Goal: Find specific page/section: Find specific page/section

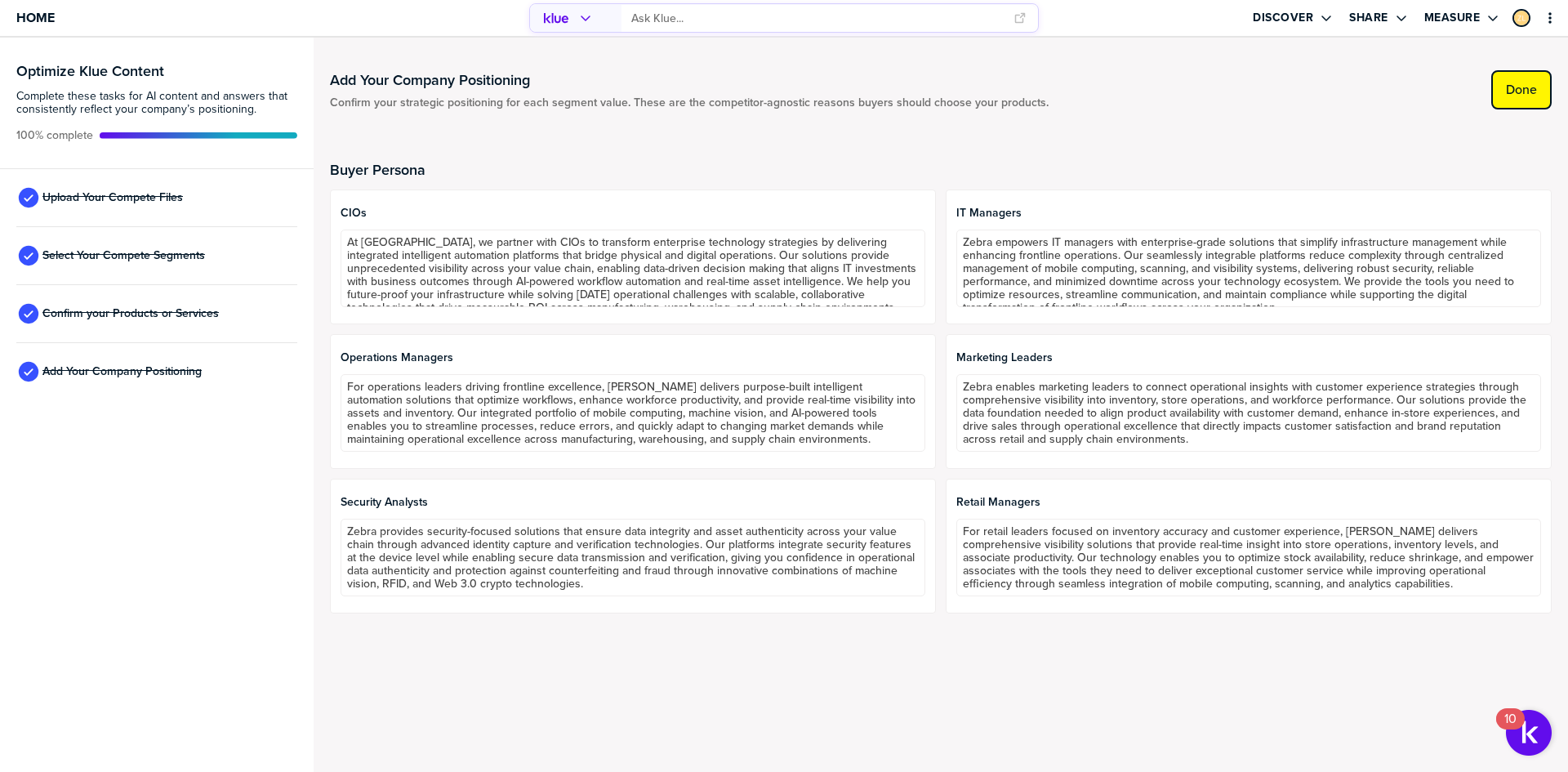
click at [1508, 95] on label "Done" at bounding box center [1521, 89] width 31 height 16
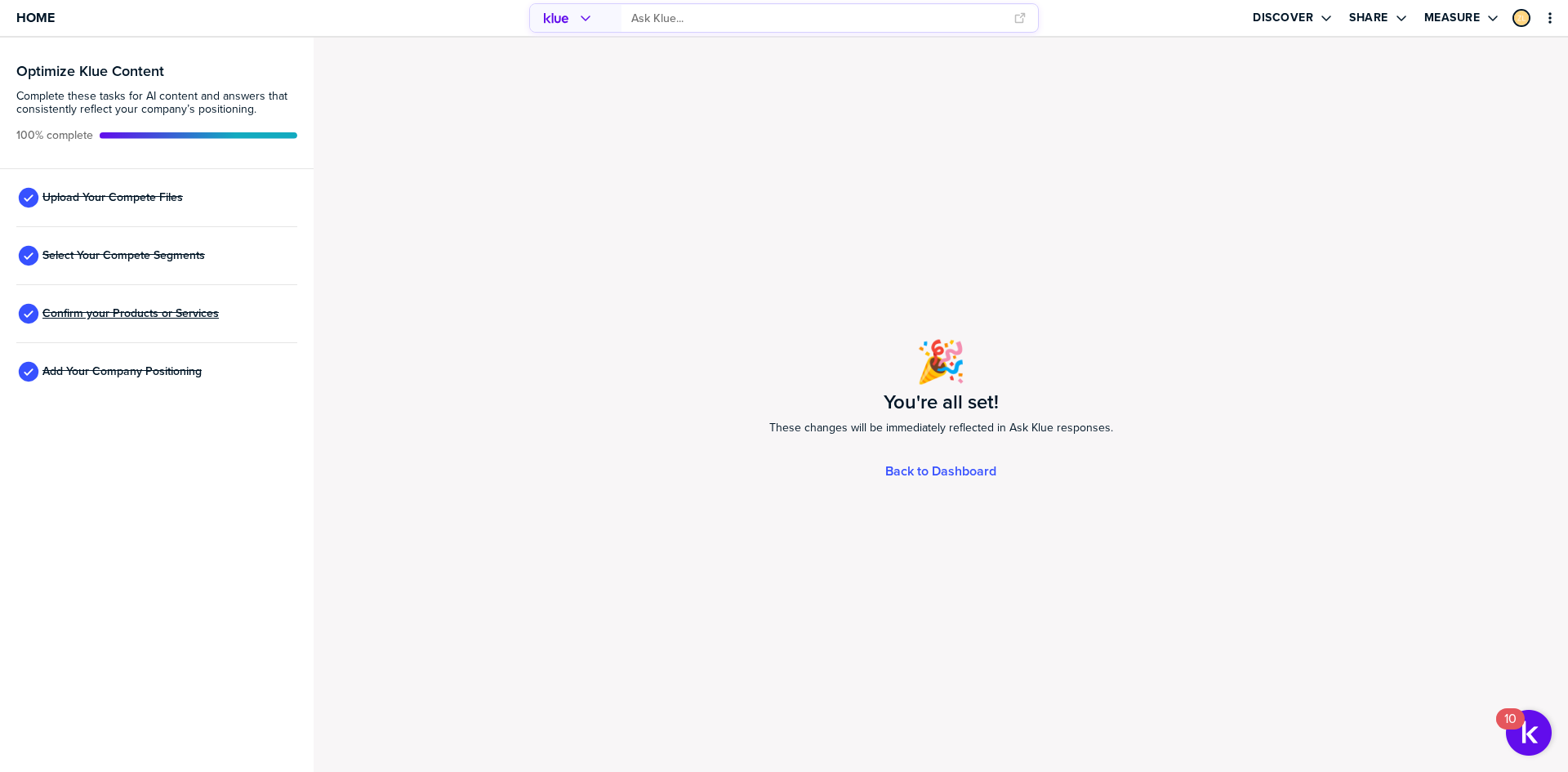
click at [144, 315] on span "Confirm your Products or Services" at bounding box center [130, 313] width 176 height 13
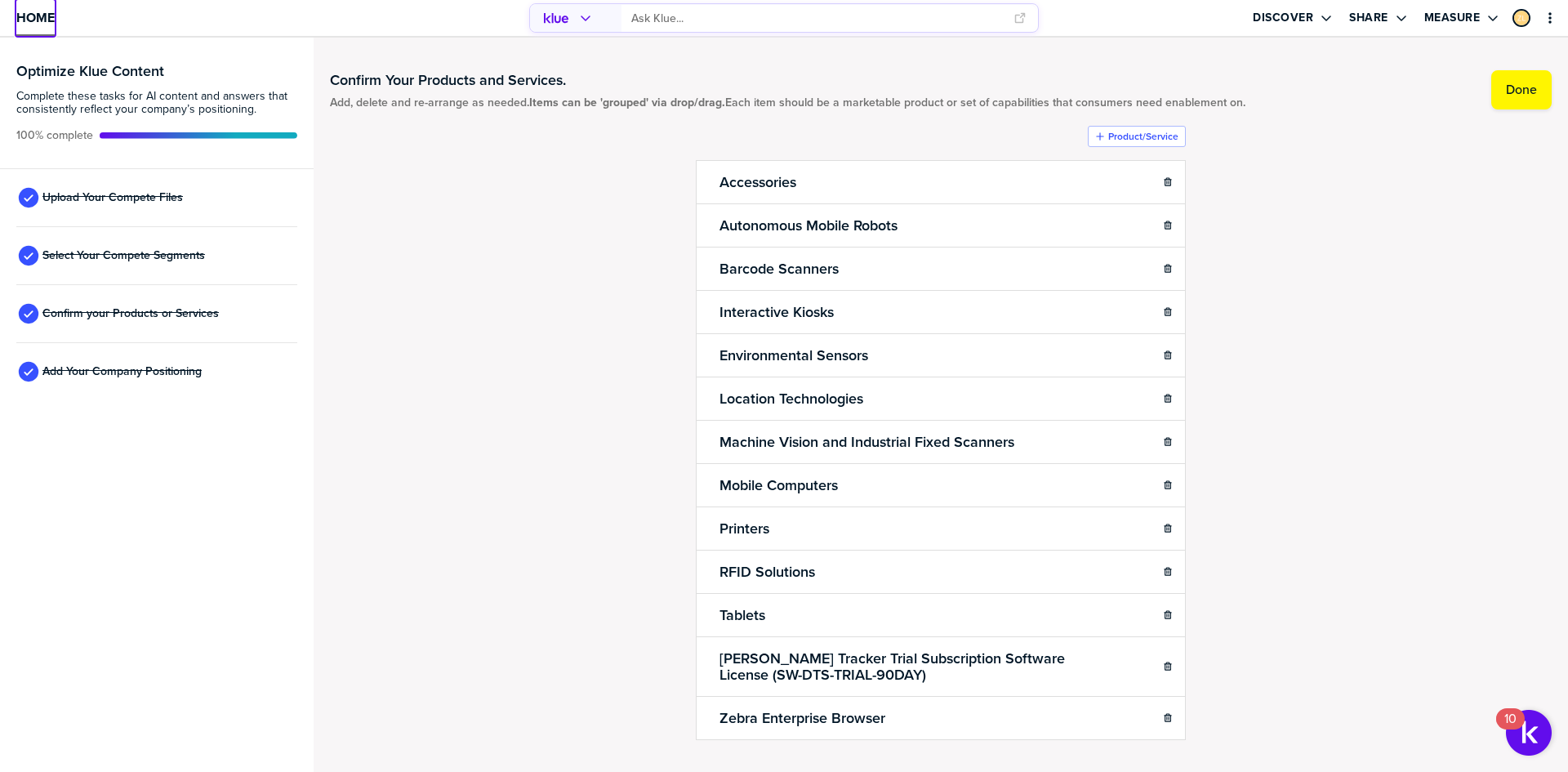
click at [37, 21] on span "Home" at bounding box center [34, 18] width 38 height 14
